Goal: Task Accomplishment & Management: Complete application form

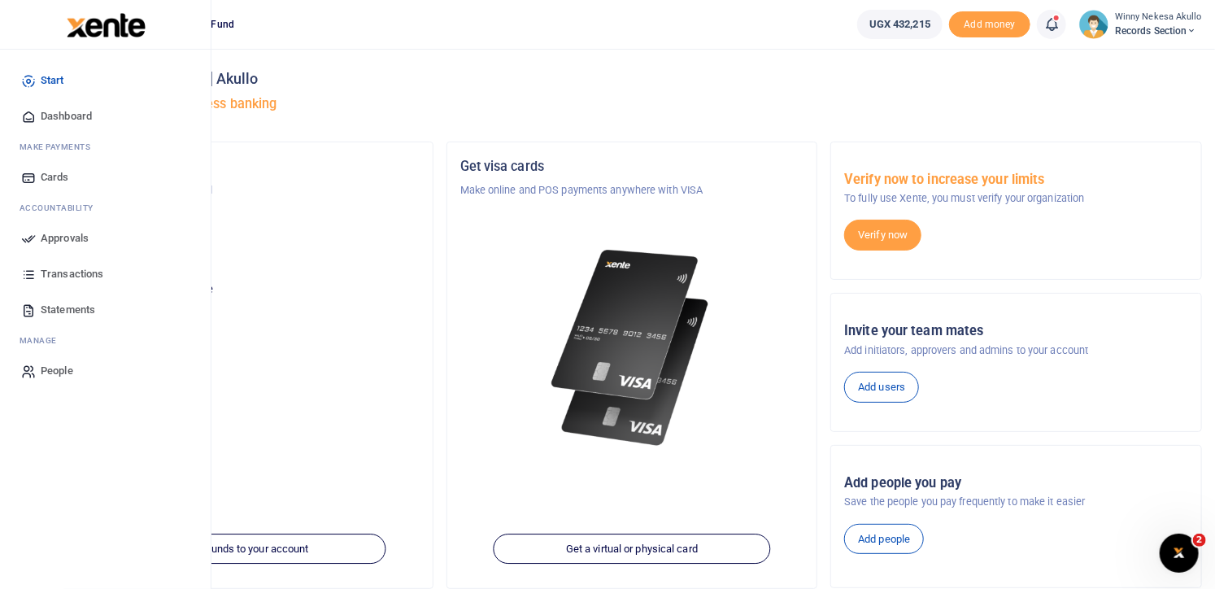
click at [65, 241] on span "Approvals" at bounding box center [65, 238] width 48 height 16
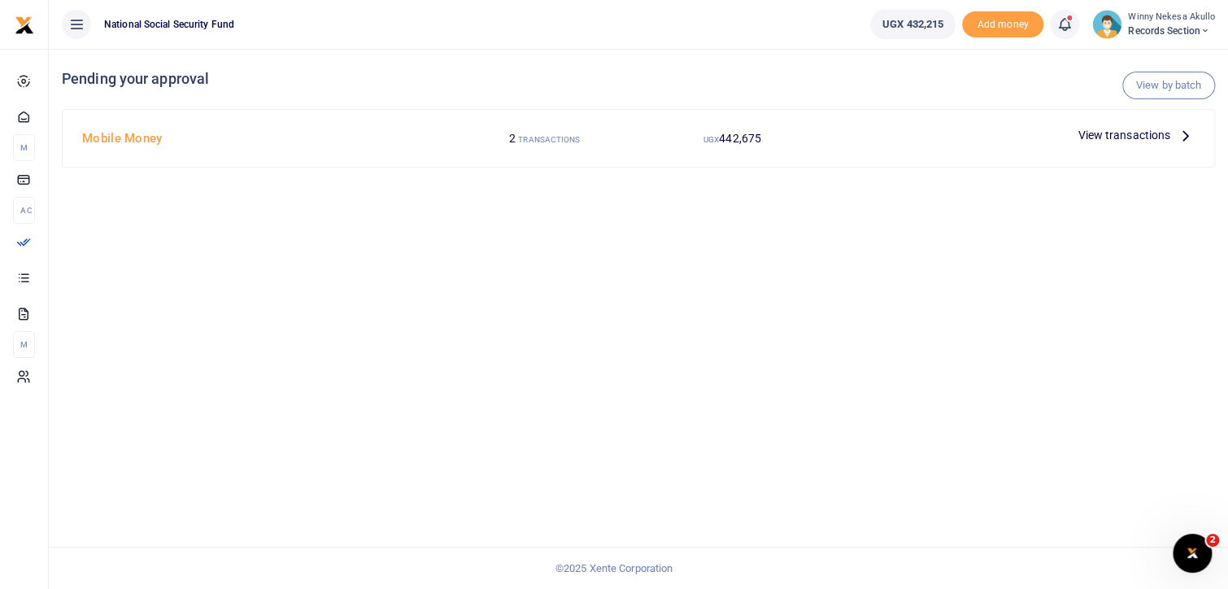
click at [1101, 127] on span "View transactions" at bounding box center [1123, 135] width 93 height 18
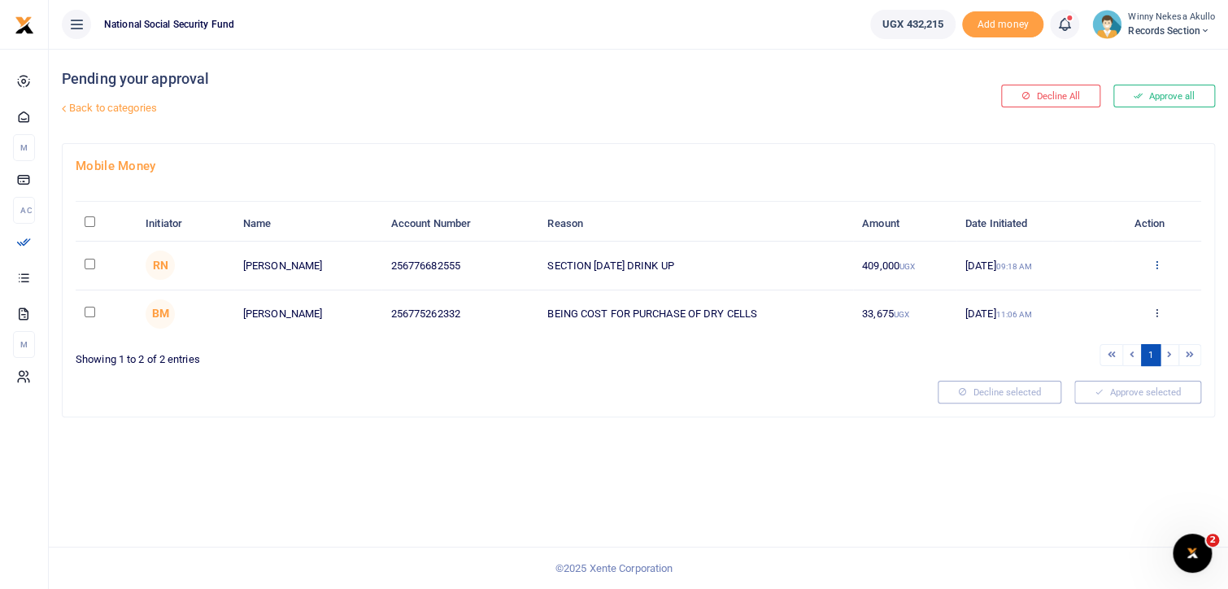
click at [1154, 263] on icon at bounding box center [1156, 264] width 11 height 11
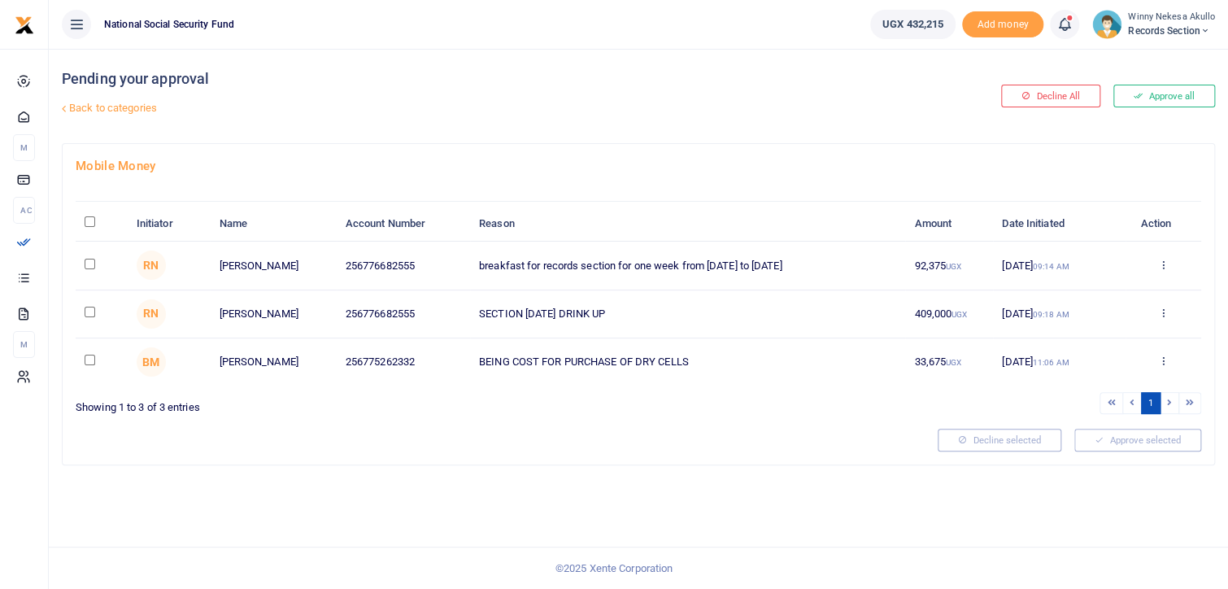
click at [87, 260] on input "checkbox" at bounding box center [90, 264] width 11 height 11
checkbox input "true"
click at [1164, 259] on icon at bounding box center [1163, 264] width 11 height 11
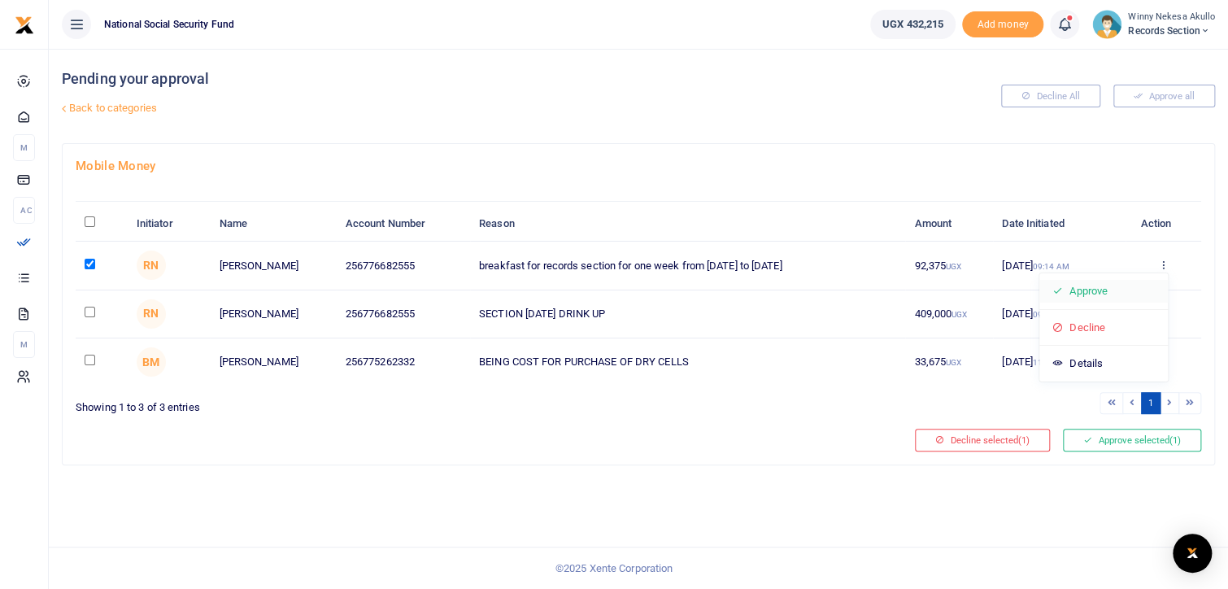
click at [1107, 285] on link "Approve" at bounding box center [1103, 291] width 128 height 23
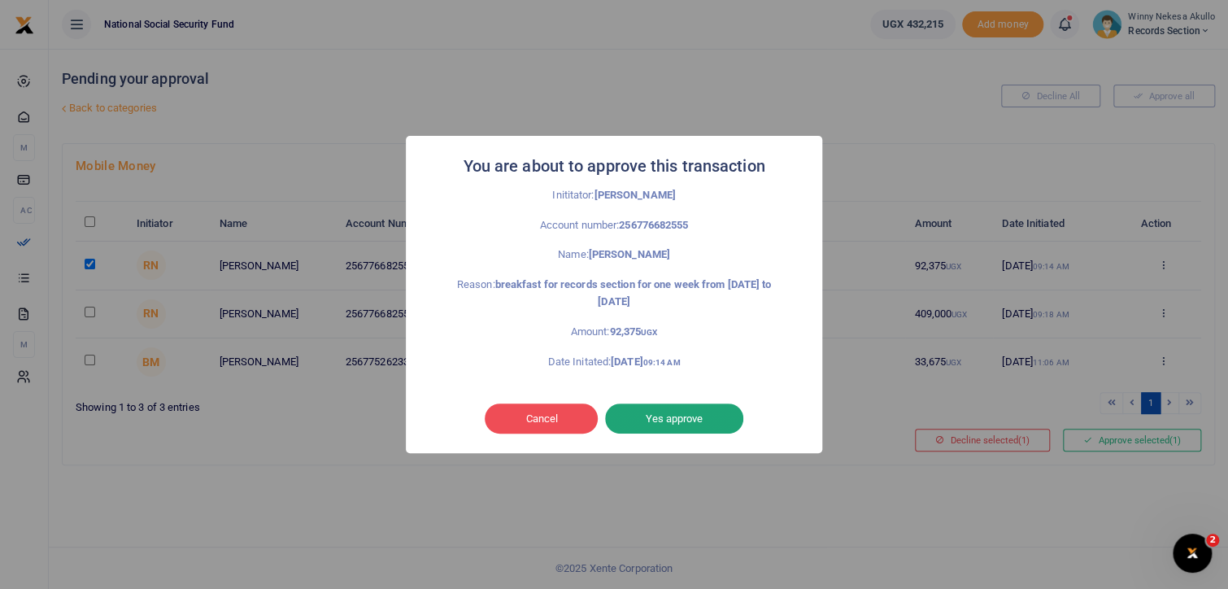
click at [673, 406] on button "Yes approve" at bounding box center [674, 418] width 138 height 31
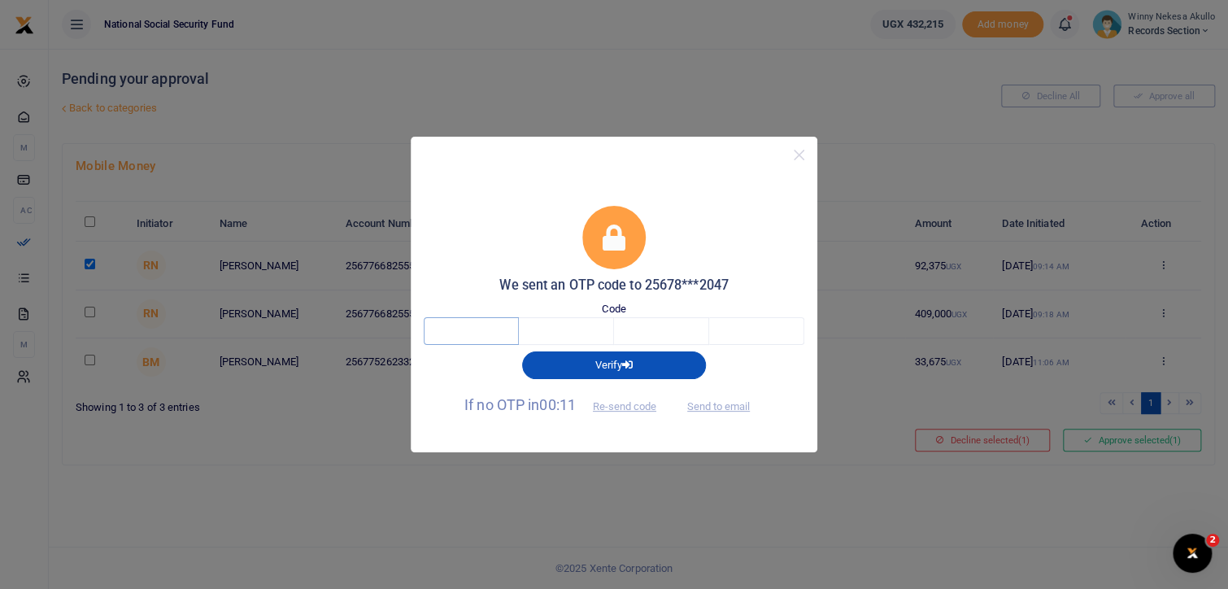
click at [496, 332] on input "text" at bounding box center [471, 331] width 95 height 28
click at [636, 406] on span "If no OTP in 00:02 Re-send code" at bounding box center [567, 404] width 206 height 17
click at [625, 398] on span "If no OTP in 00:01 Re-send code" at bounding box center [567, 404] width 206 height 17
click at [625, 398] on button "Re-send code" at bounding box center [624, 406] width 91 height 28
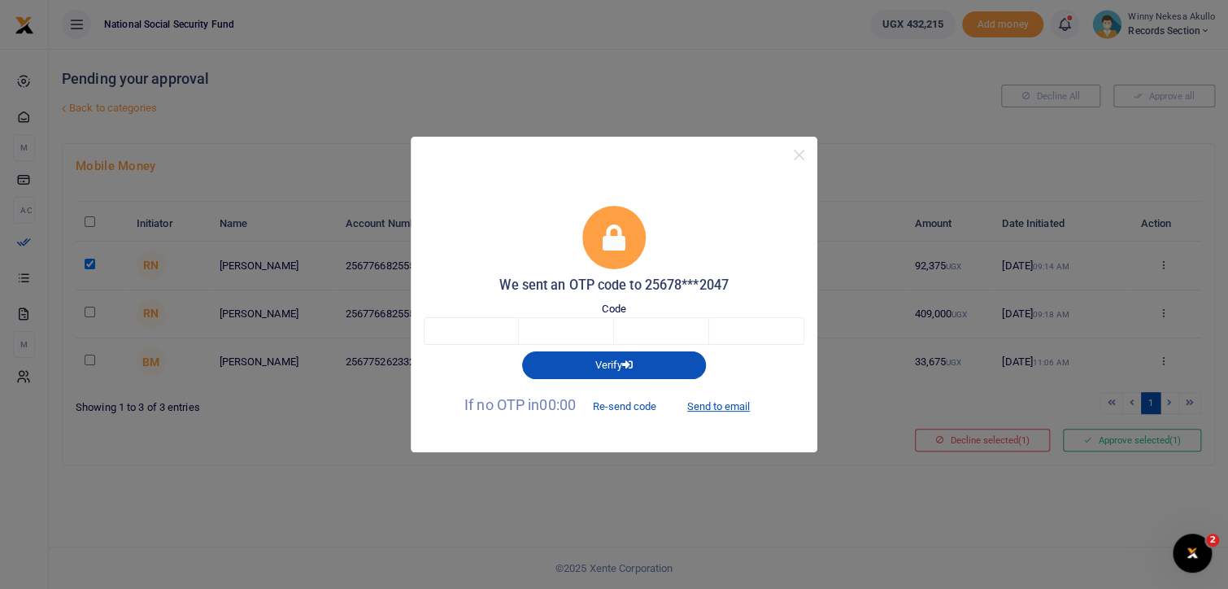
click at [625, 398] on button "Re-send code" at bounding box center [624, 406] width 91 height 28
click at [717, 400] on button "Send to email" at bounding box center [718, 406] width 90 height 28
click at [717, 400] on button "Sending" at bounding box center [718, 406] width 78 height 28
click at [498, 336] on input "text" at bounding box center [471, 330] width 95 height 28
type input "5"
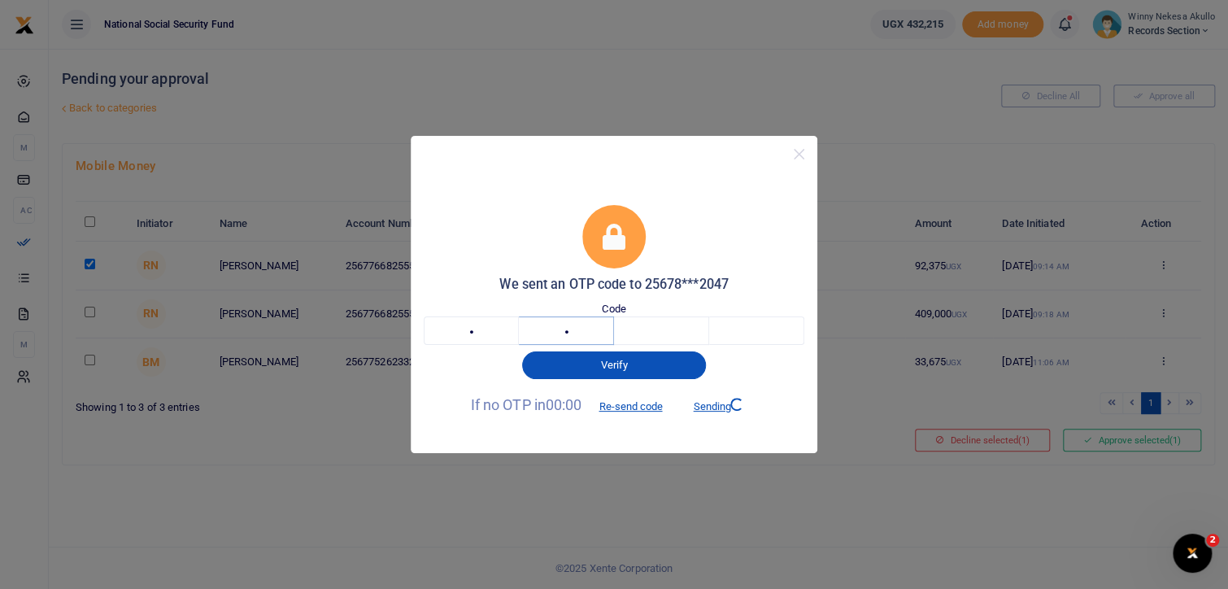
type input "2"
type input "7"
type input "1"
click at [711, 407] on button "Sending" at bounding box center [718, 406] width 78 height 28
click at [510, 331] on input "5" at bounding box center [471, 330] width 95 height 28
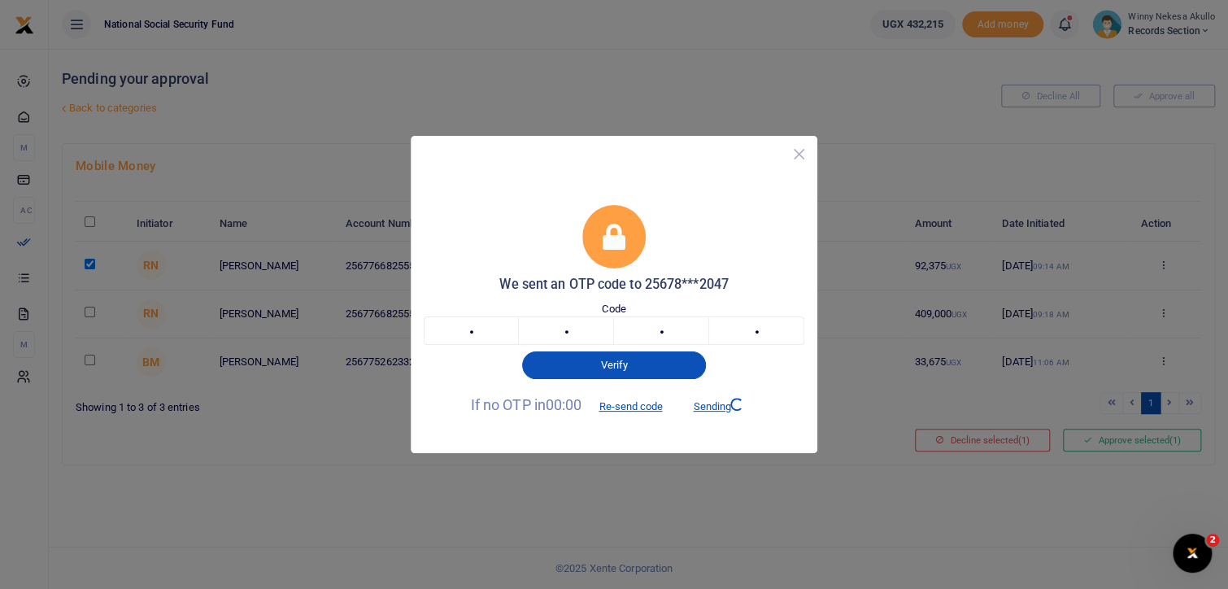
click at [797, 159] on button "Close" at bounding box center [799, 154] width 24 height 24
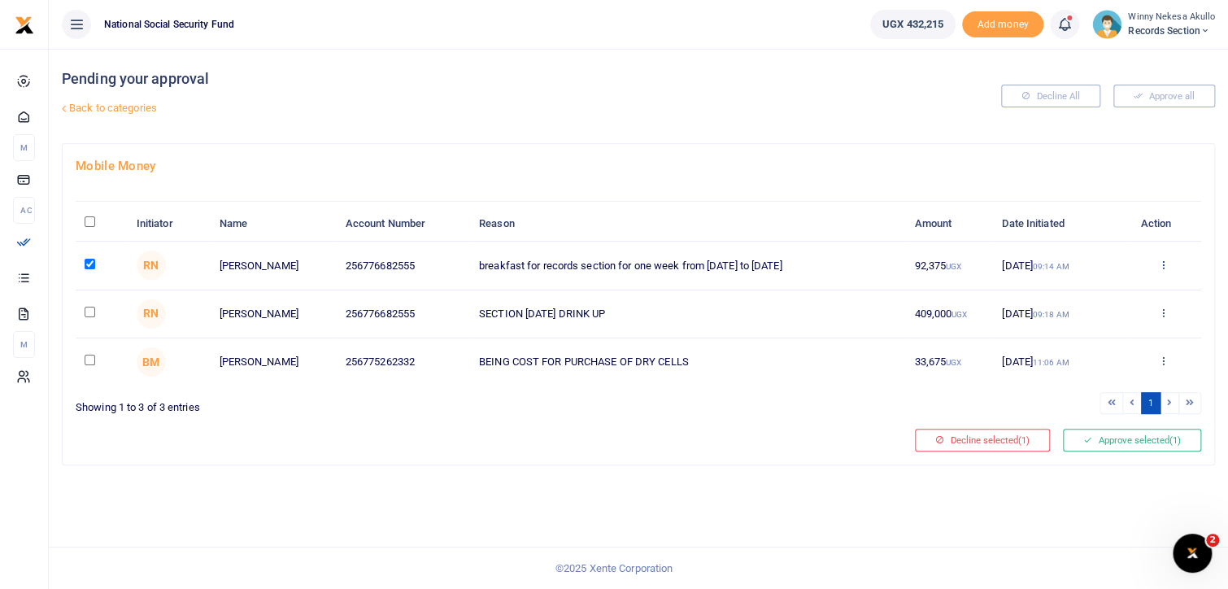
click at [1166, 259] on icon at bounding box center [1163, 264] width 11 height 11
click at [1099, 298] on link "Approve" at bounding box center [1103, 291] width 128 height 23
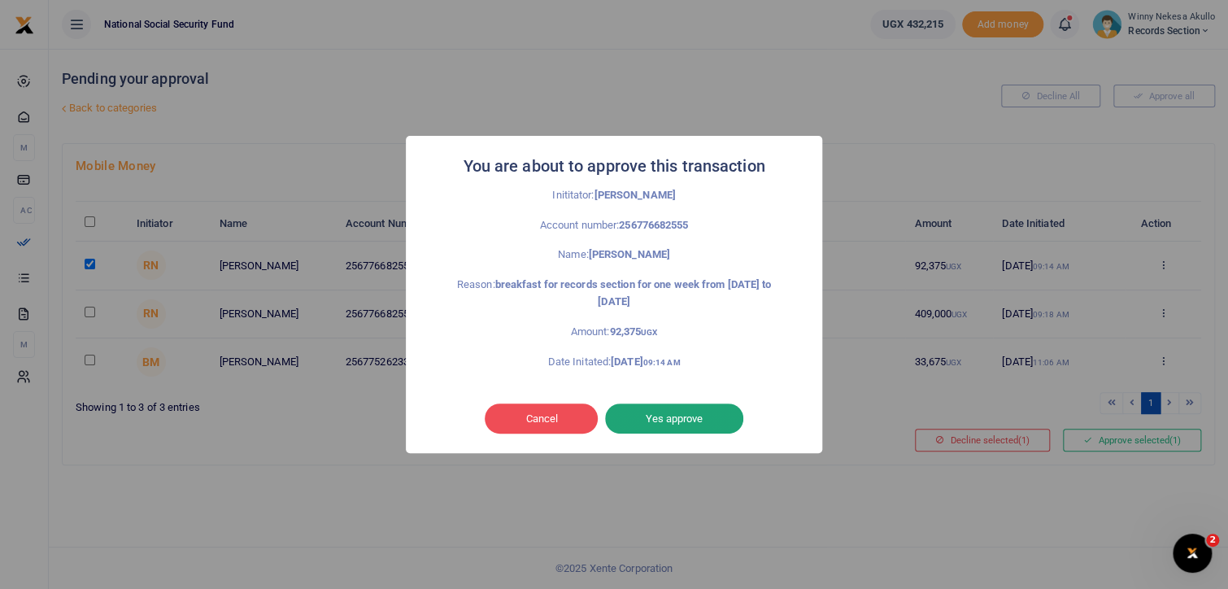
click at [654, 406] on button "Yes approve" at bounding box center [674, 418] width 138 height 31
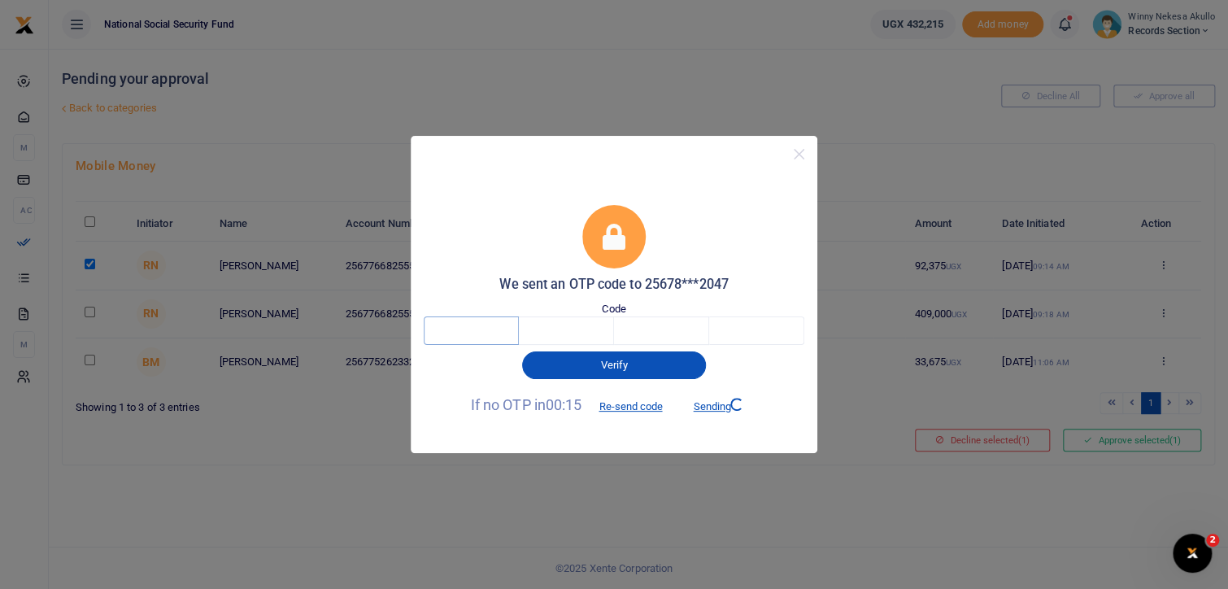
click at [478, 337] on input "text" at bounding box center [471, 330] width 95 height 28
type input "8"
type input "2"
type input "0"
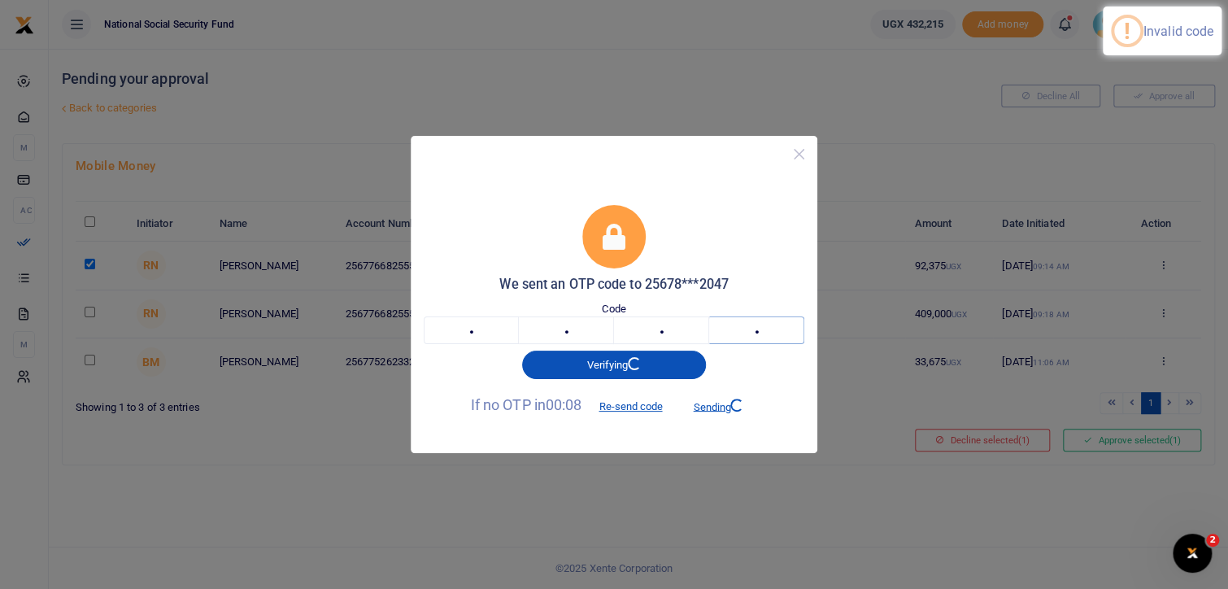
type input "0"
click at [803, 149] on button "Close" at bounding box center [799, 154] width 24 height 24
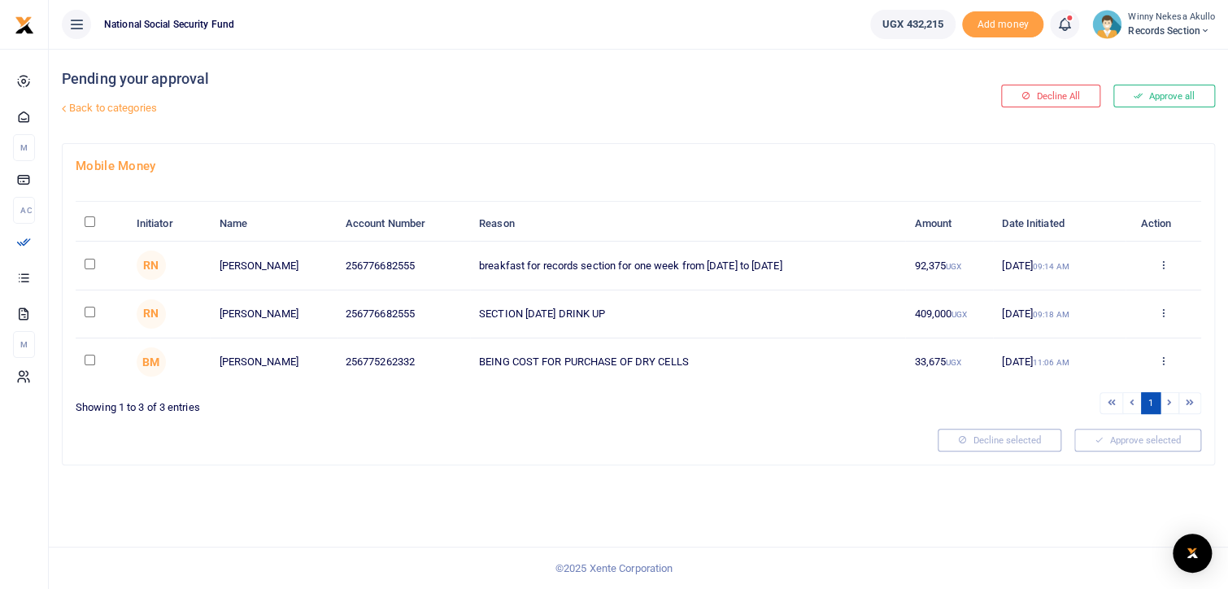
click at [1151, 263] on div "Approve Decline Details" at bounding box center [1162, 266] width 57 height 16
click at [1165, 264] on icon at bounding box center [1163, 264] width 11 height 11
click at [1112, 282] on link "Approve" at bounding box center [1103, 291] width 128 height 23
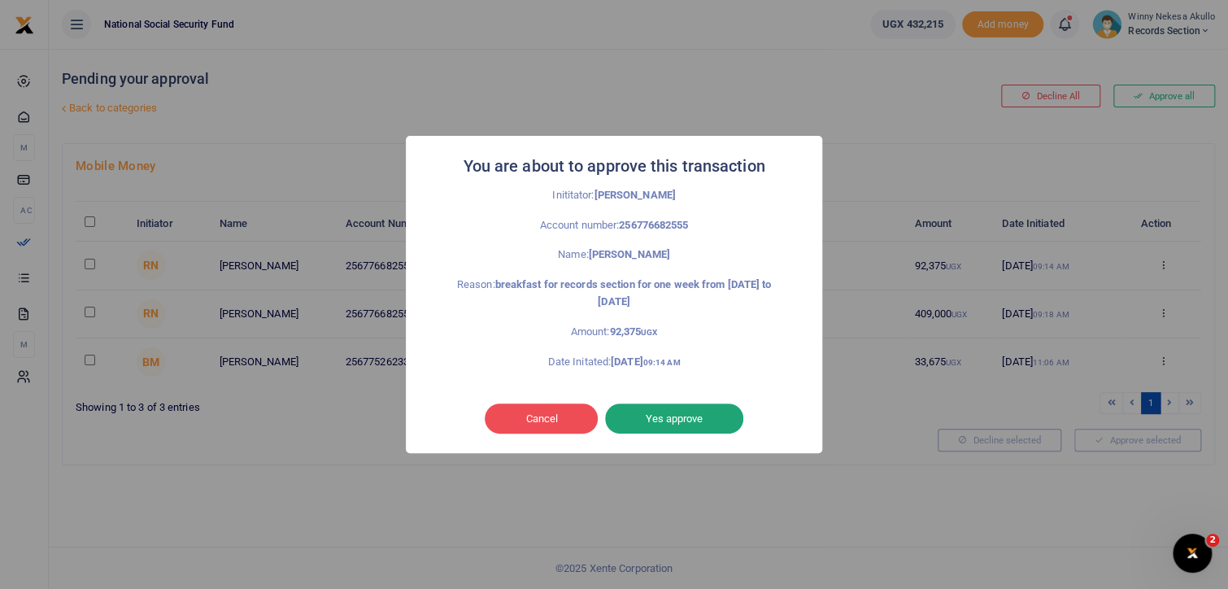
click at [676, 419] on button "Yes approve" at bounding box center [674, 418] width 138 height 31
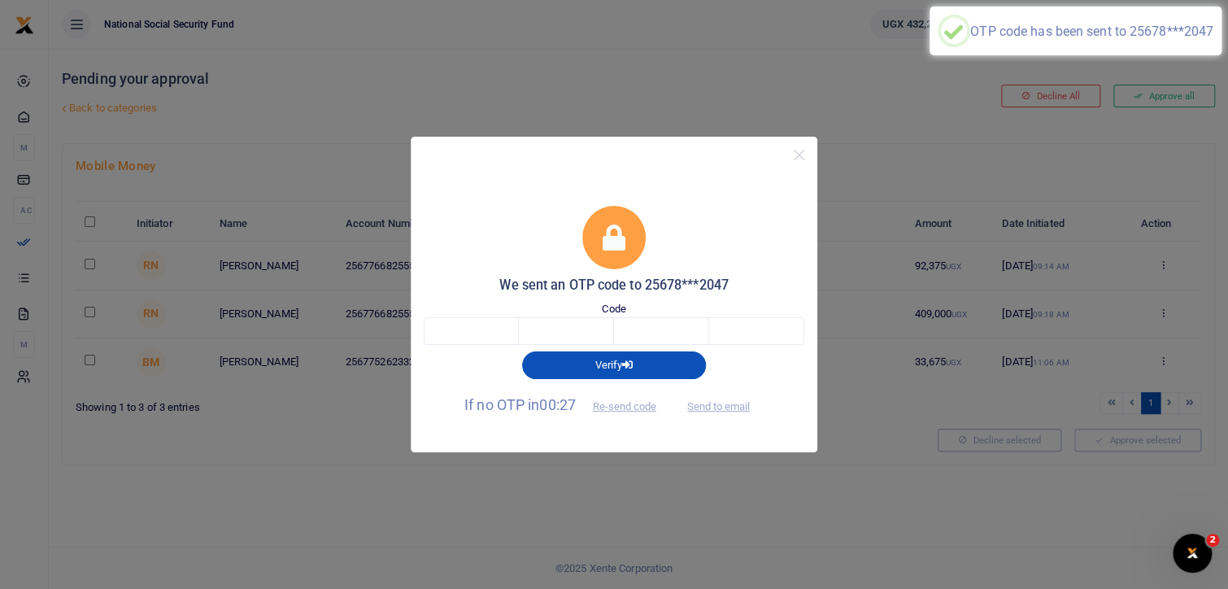
click at [719, 403] on span "Send to email" at bounding box center [718, 404] width 90 height 17
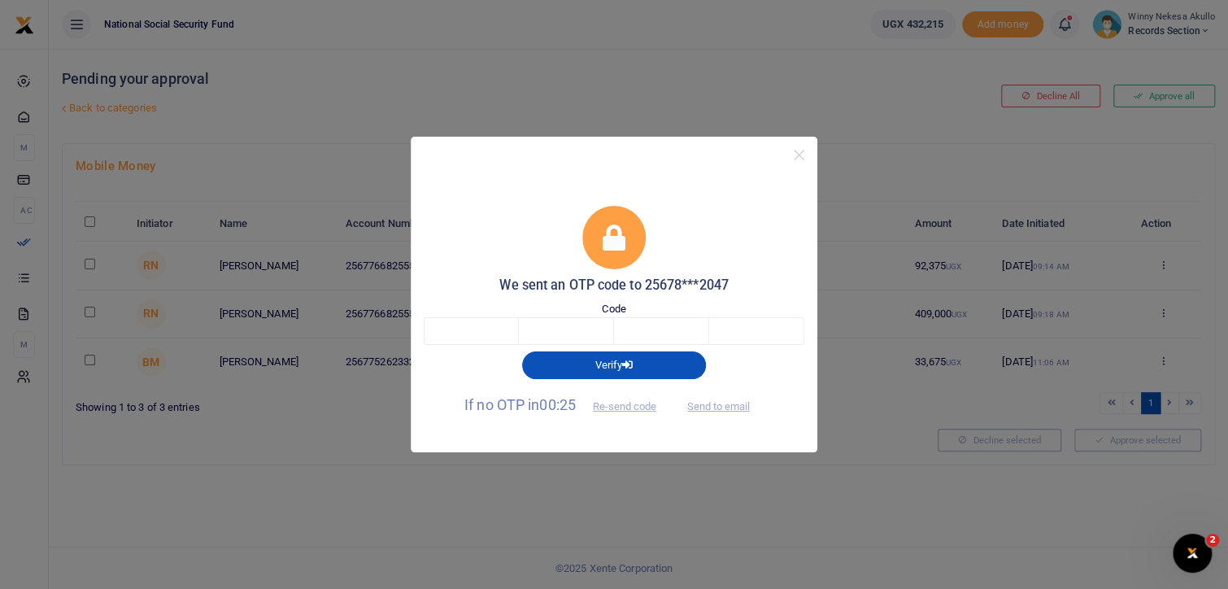
click at [715, 402] on span "Send to email" at bounding box center [718, 404] width 90 height 17
click at [735, 402] on span "Send to email" at bounding box center [718, 404] width 90 height 17
drag, startPoint x: 735, startPoint y: 402, endPoint x: 722, endPoint y: 404, distance: 13.1
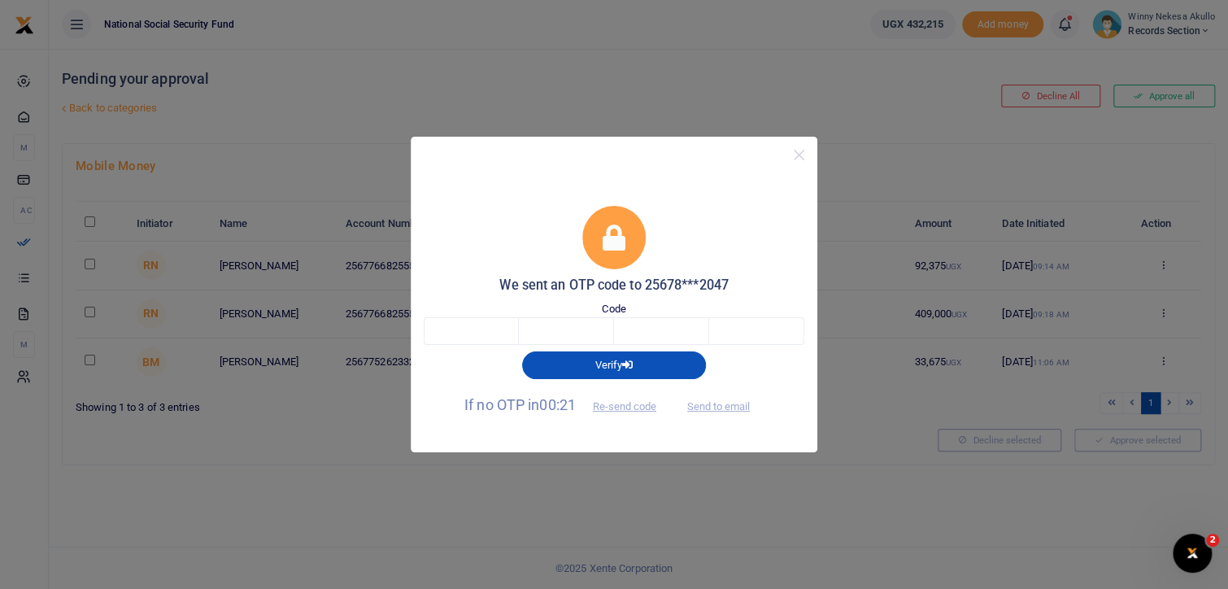
click at [722, 404] on span "Send to email" at bounding box center [718, 404] width 90 height 17
drag, startPoint x: 722, startPoint y: 404, endPoint x: 669, endPoint y: 320, distance: 99.0
click at [669, 320] on input "text" at bounding box center [661, 331] width 95 height 28
click at [711, 407] on span "Send to email" at bounding box center [718, 404] width 90 height 17
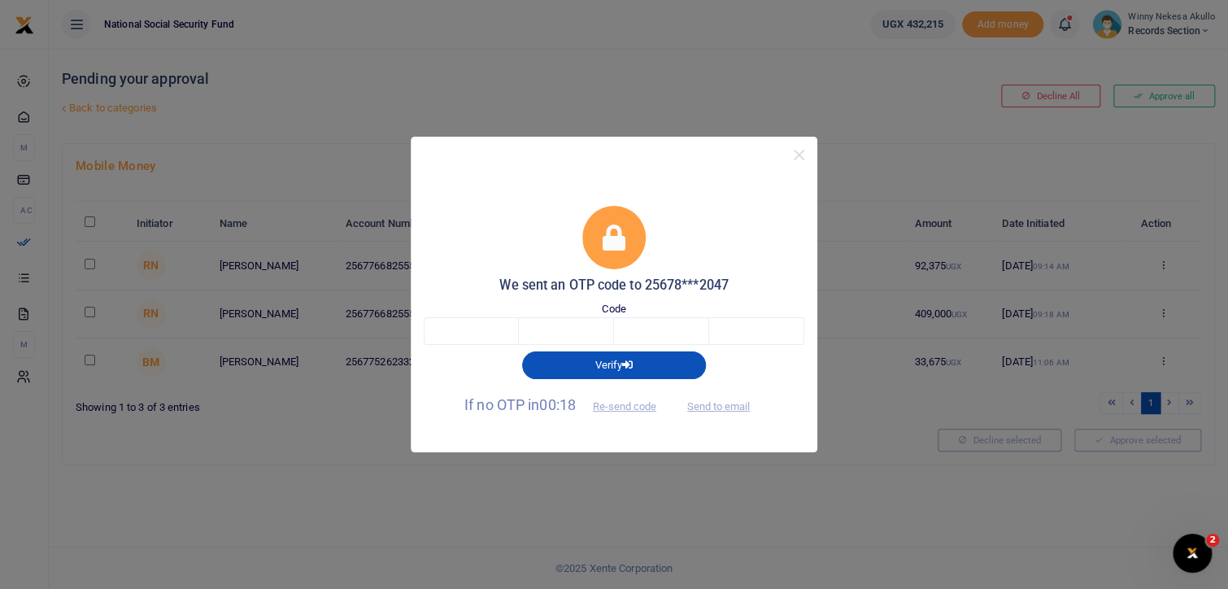
click at [711, 407] on span "Send to email" at bounding box center [718, 404] width 90 height 17
drag, startPoint x: 711, startPoint y: 407, endPoint x: 719, endPoint y: 195, distance: 211.5
click at [719, 195] on div "We sent an OTP code to 25678***2047 Code Verify If no OTP in 00:04 Re-send code…" at bounding box center [614, 313] width 407 height 280
click at [734, 399] on button "Send to email" at bounding box center [718, 406] width 90 height 28
click at [478, 319] on input "text" at bounding box center [471, 331] width 95 height 28
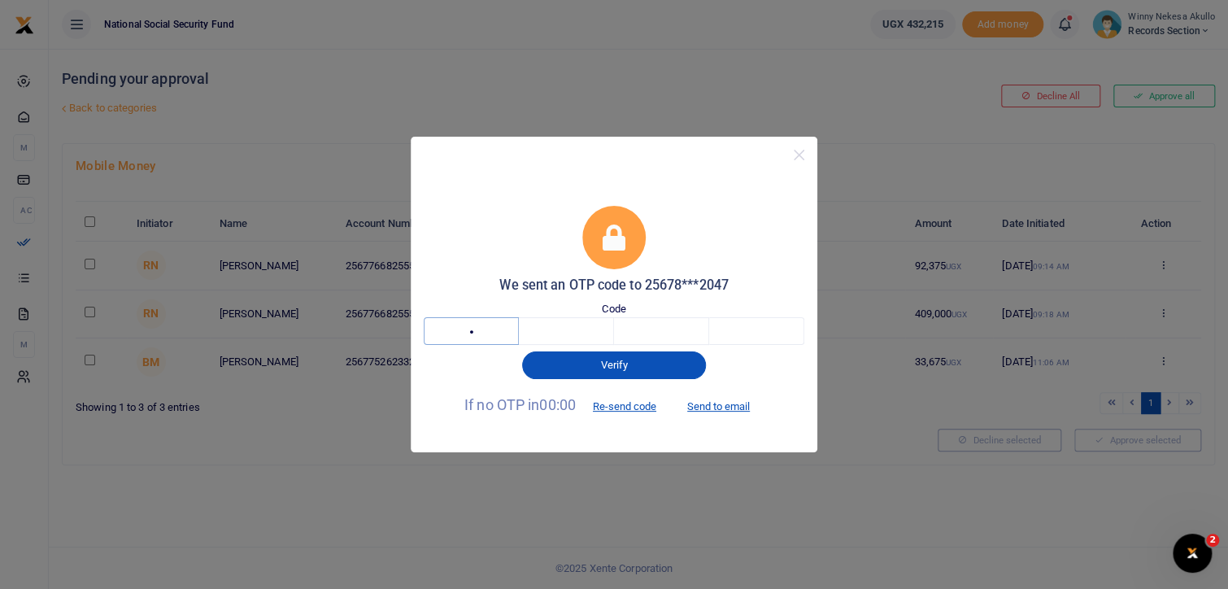
type input "8"
type input "5"
type input "9"
